Goal: Browse casually: Explore the website without a specific task or goal

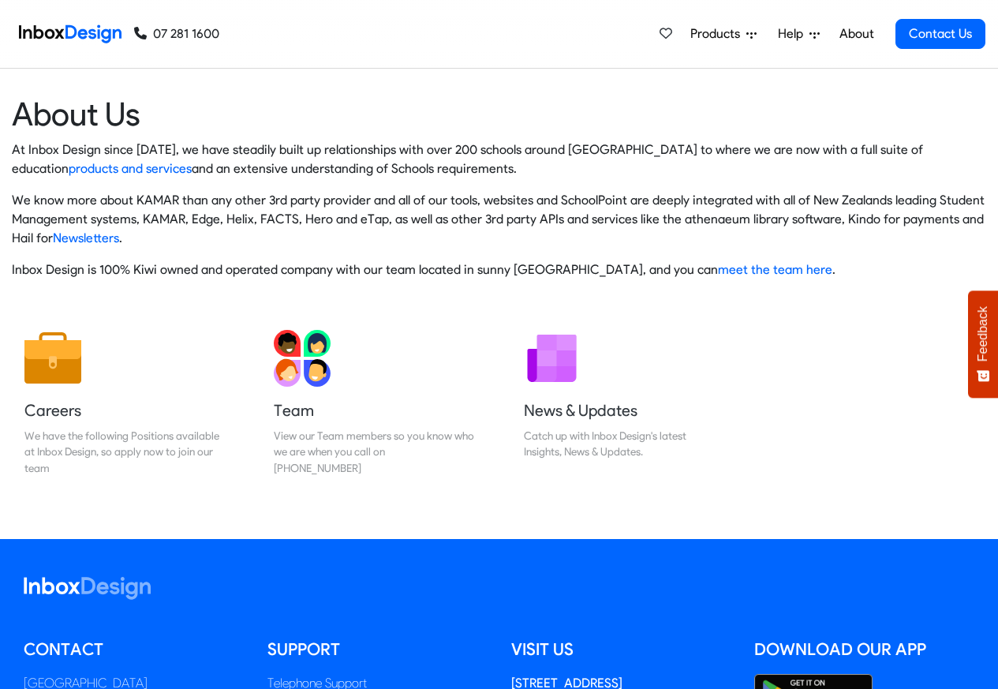
click at [52, 34] on img at bounding box center [70, 34] width 103 height 32
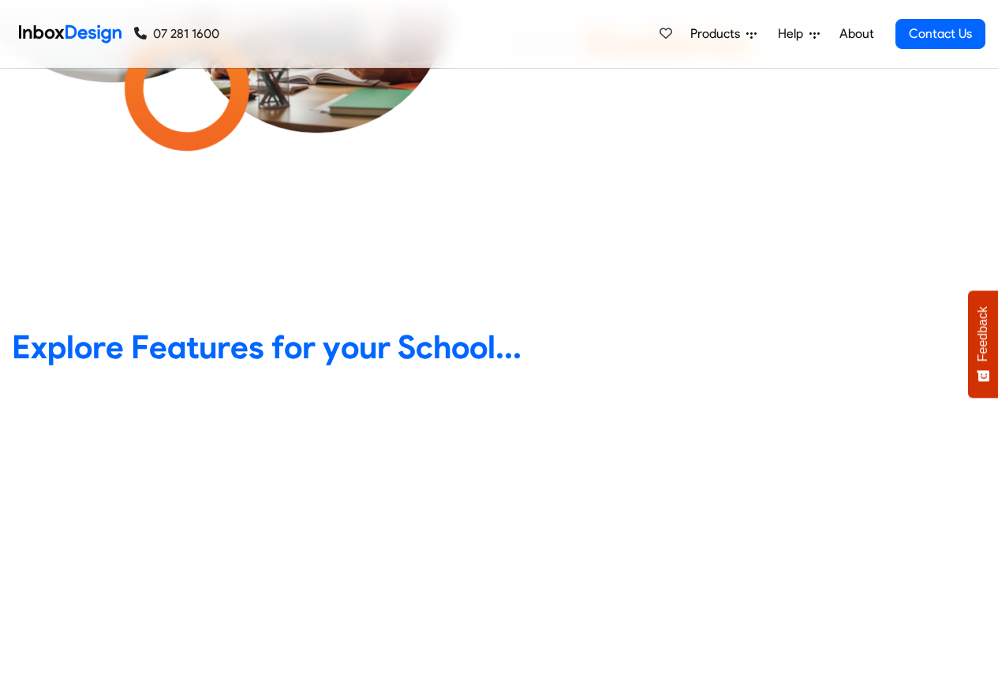
scroll to position [568, 0]
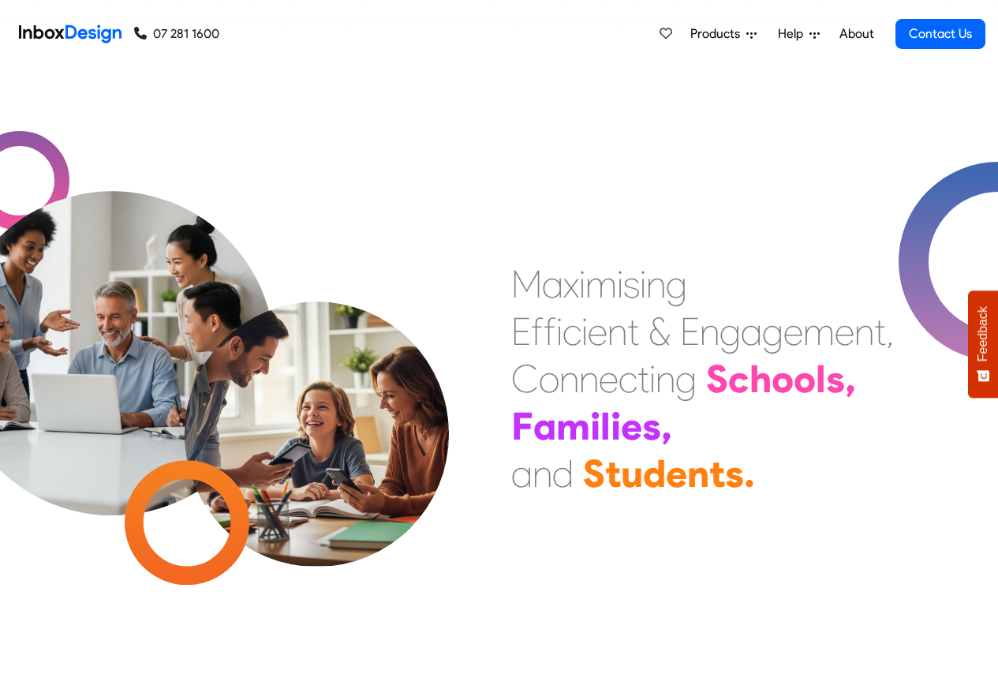
click at [857, 34] on link "About" at bounding box center [856, 34] width 43 height 32
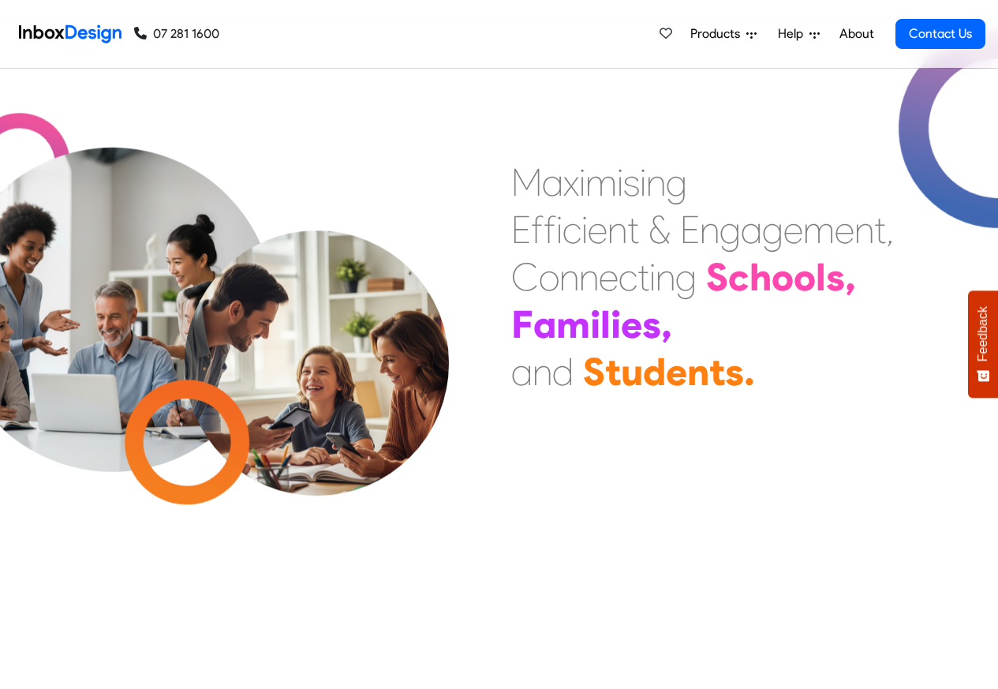
checkbox input "true"
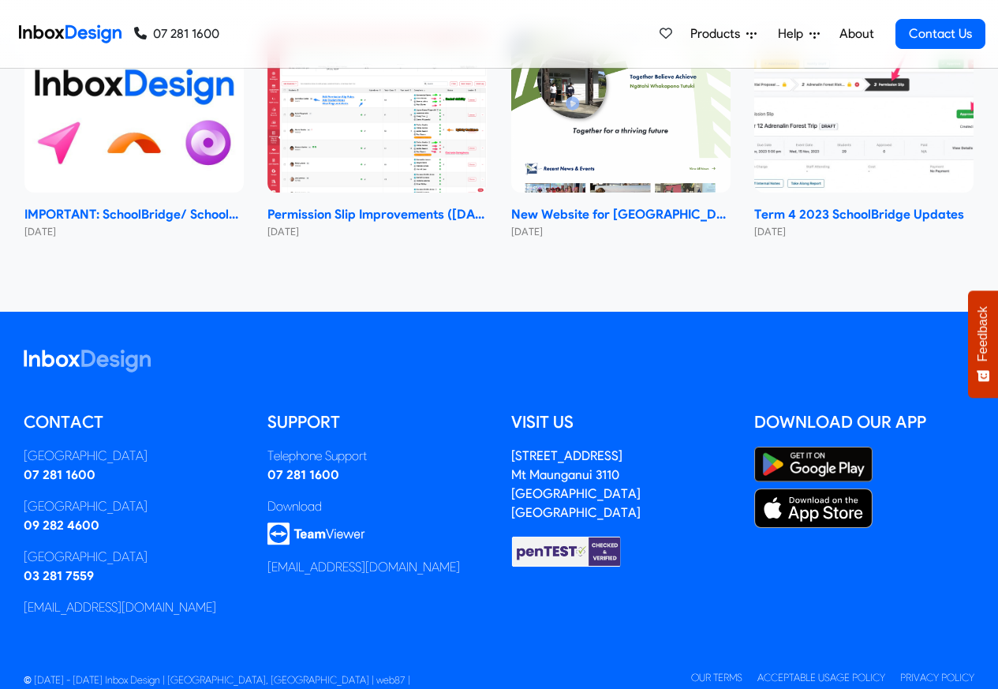
checkbox input "true"
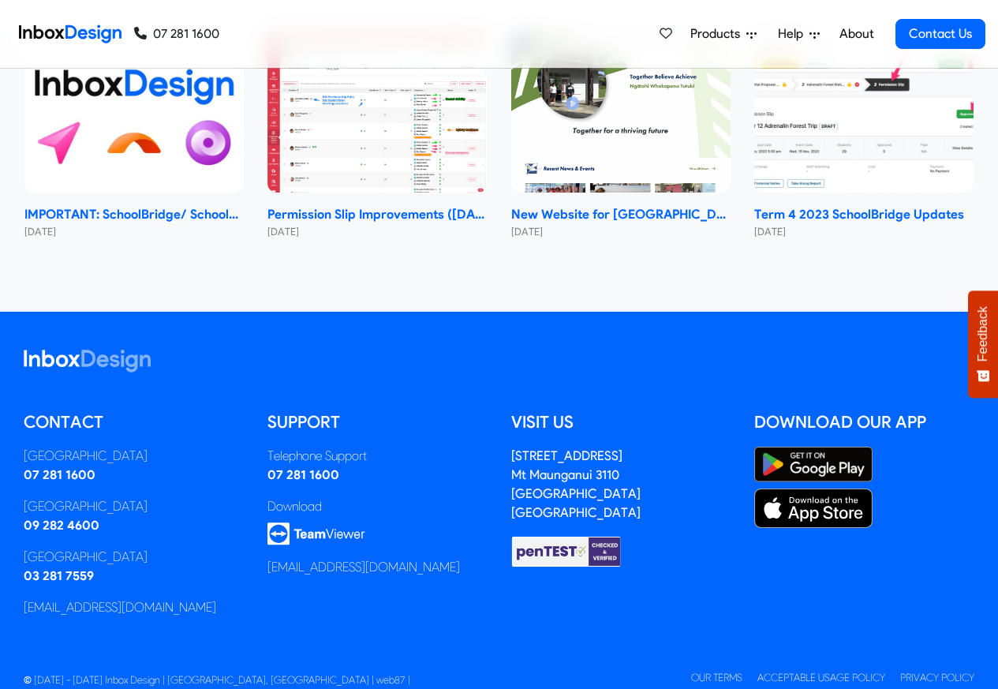
checkbox input "true"
